Goal: Task Accomplishment & Management: Use online tool/utility

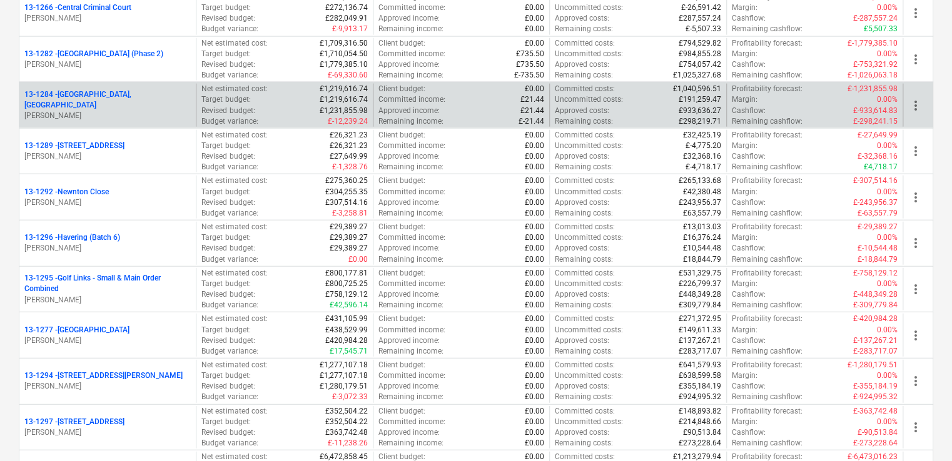
scroll to position [1585, 0]
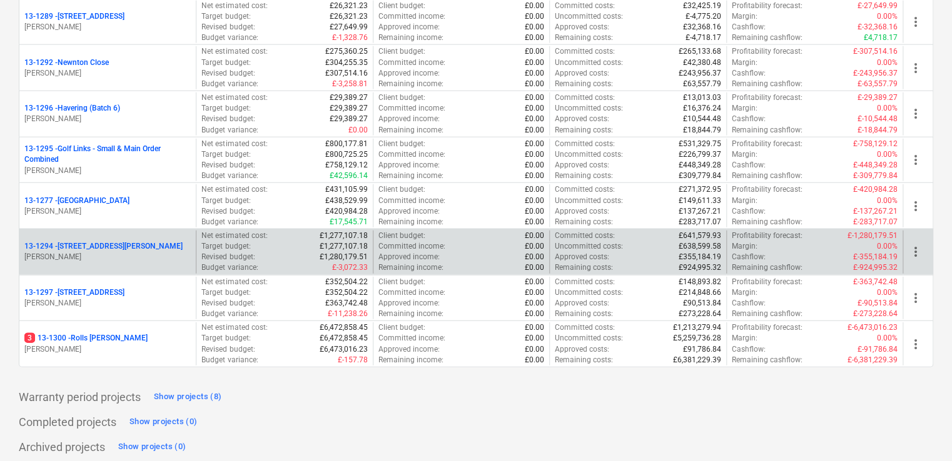
click at [103, 231] on div "13-1294 - [STREET_ADDRESS][PERSON_NAME][PERSON_NAME]" at bounding box center [107, 252] width 176 height 43
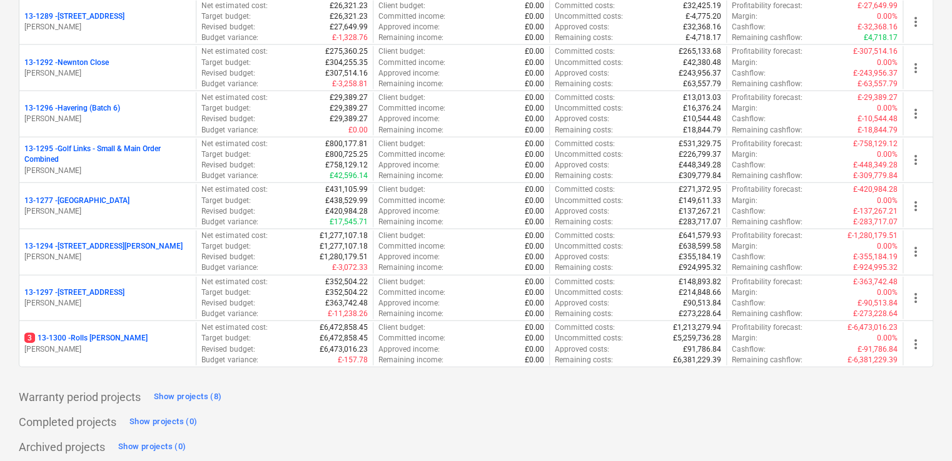
drag, startPoint x: 103, startPoint y: 229, endPoint x: 32, endPoint y: 256, distance: 76.4
click at [32, 256] on p "[PERSON_NAME]" at bounding box center [107, 257] width 166 height 11
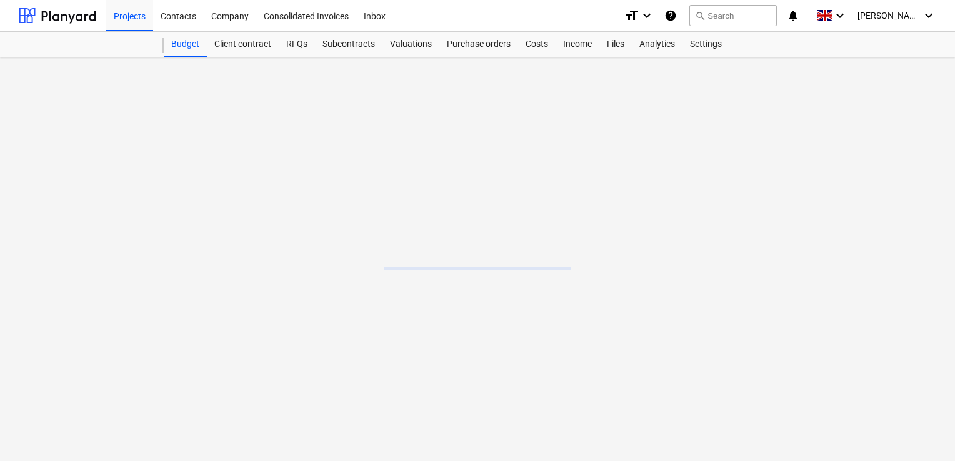
click at [32, 256] on main at bounding box center [477, 260] width 955 height 404
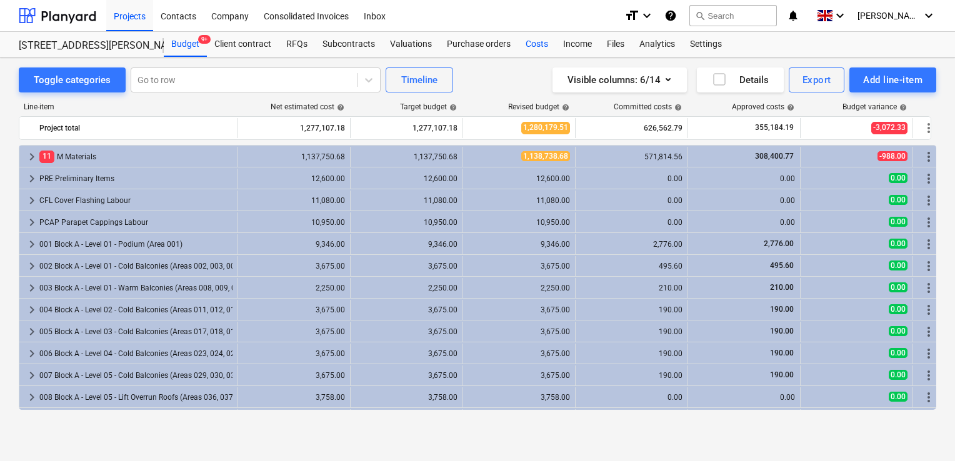
click at [534, 46] on div "Costs" at bounding box center [537, 44] width 38 height 25
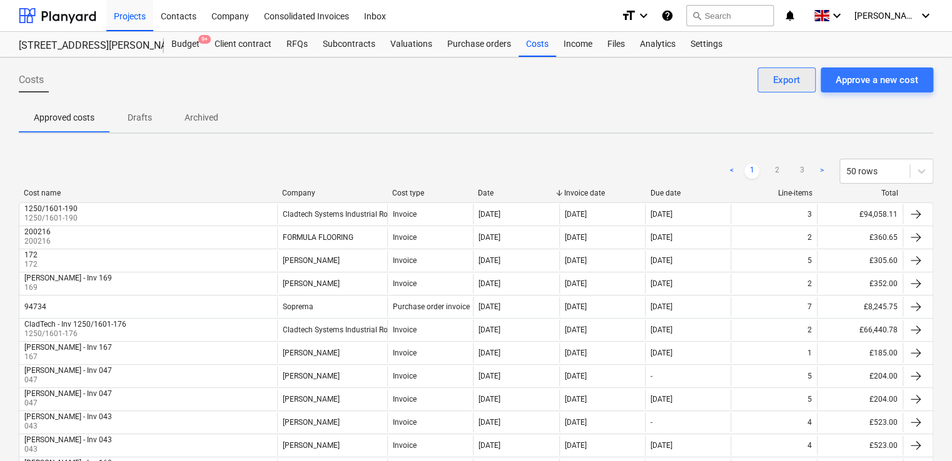
click at [788, 83] on div "Export" at bounding box center [786, 80] width 27 height 16
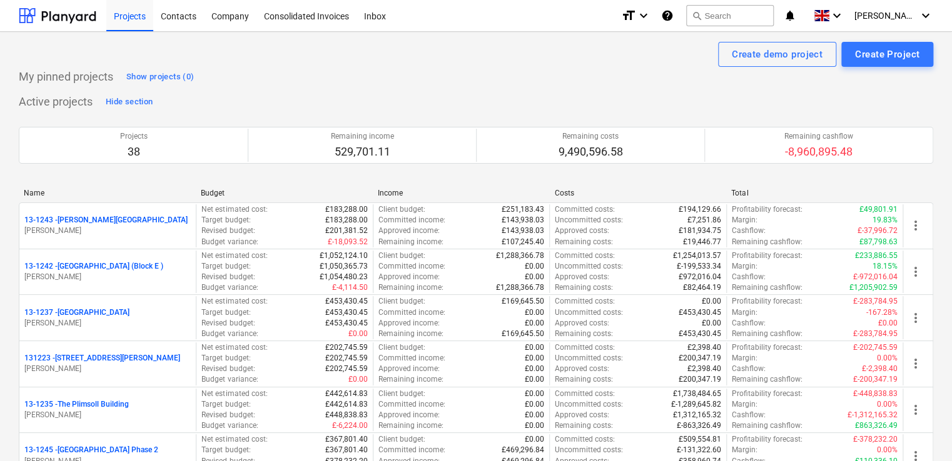
click at [226, 114] on div "Projects 38 Remaining income 529,701.11 Remaining costs 9,490,596.58 Remaining …" at bounding box center [476, 145] width 914 height 67
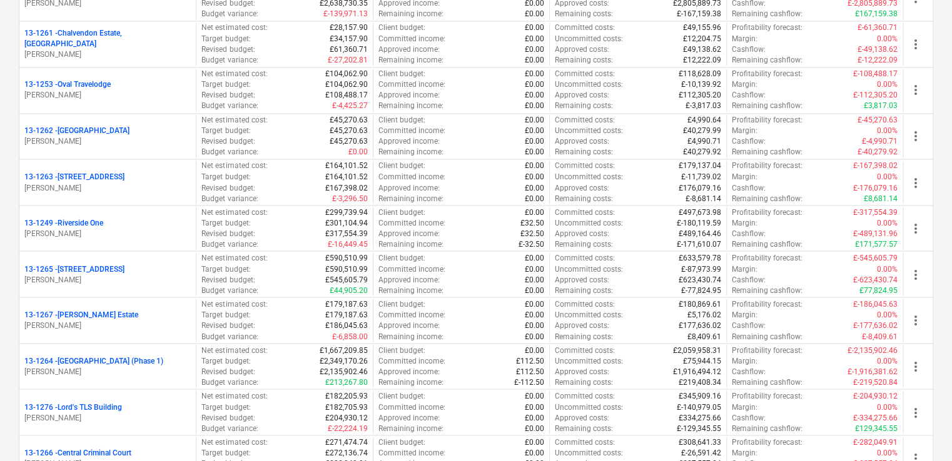
scroll to position [1050, 0]
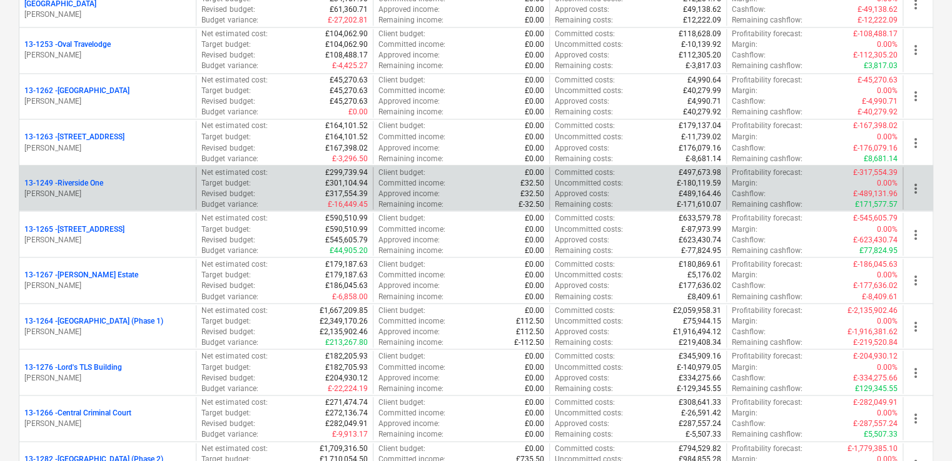
click at [105, 198] on div "13-1249 - Riverside One [PERSON_NAME]" at bounding box center [107, 188] width 176 height 43
click at [78, 184] on p "13-1249 - [GEOGRAPHIC_DATA]" at bounding box center [63, 183] width 79 height 11
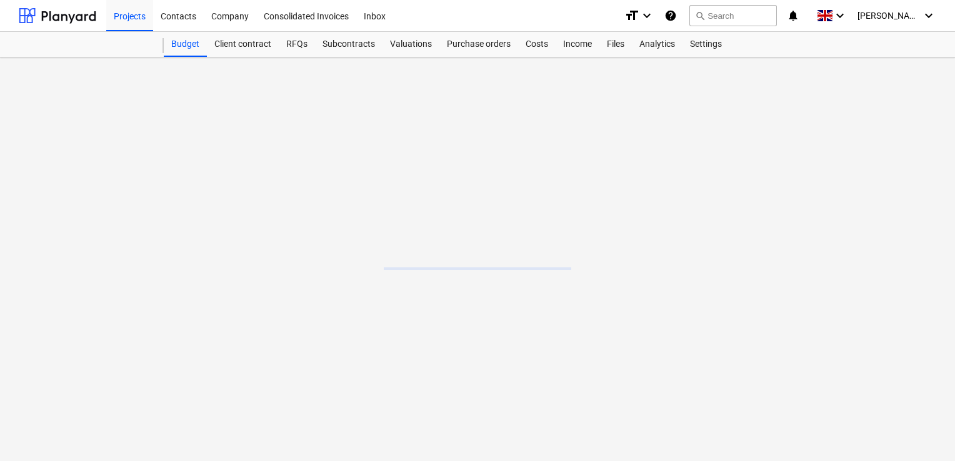
click at [78, 184] on main at bounding box center [477, 260] width 955 height 404
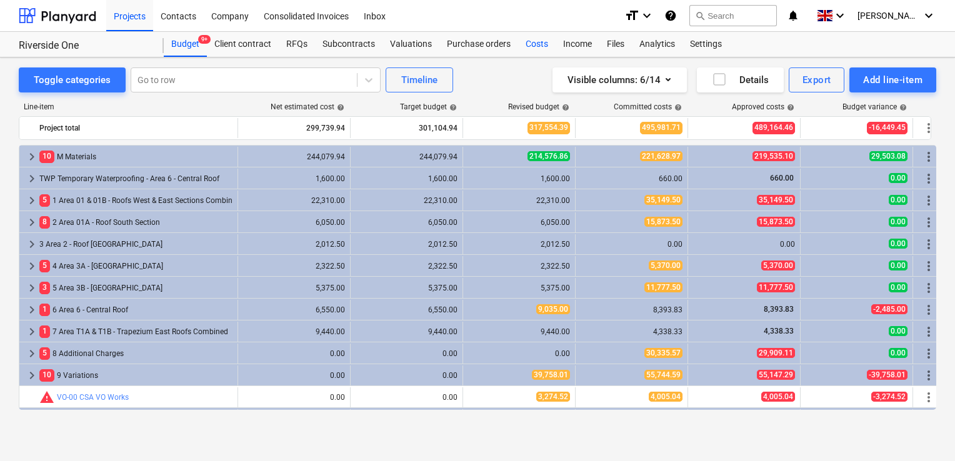
click at [523, 44] on div "Costs" at bounding box center [537, 44] width 38 height 25
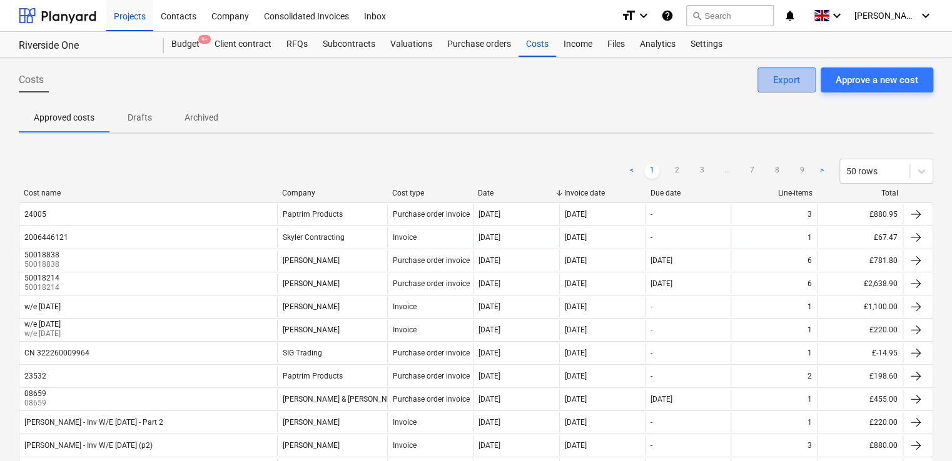
click at [787, 81] on div "Export" at bounding box center [786, 80] width 27 height 16
